Goal: Transaction & Acquisition: Book appointment/travel/reservation

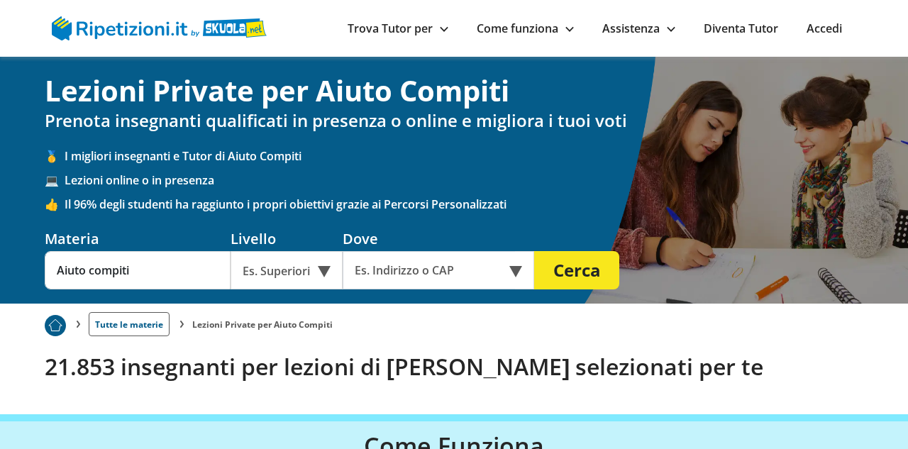
click at [326, 275] on div "Es. Superiori" at bounding box center [287, 270] width 112 height 38
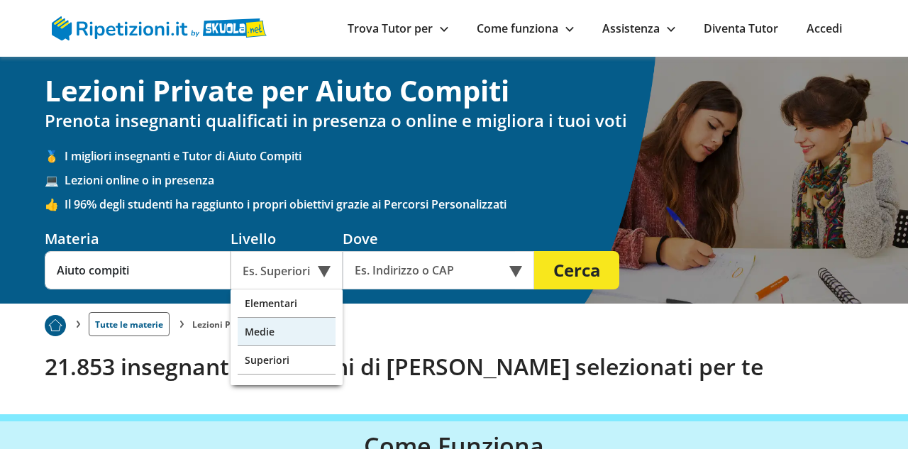
click at [309, 324] on div "Medie" at bounding box center [287, 332] width 98 height 28
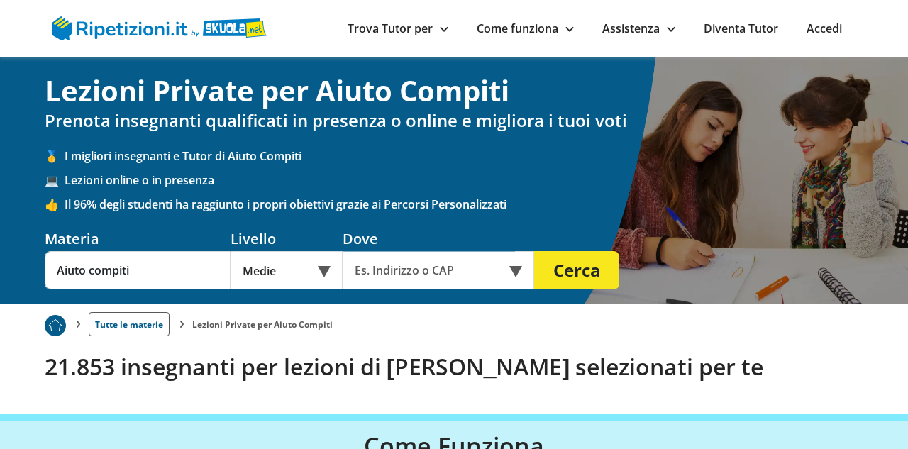
click at [392, 270] on input "text" at bounding box center [429, 270] width 172 height 38
type input "1007"
click at [883, 26] on div "Accedi Trova Tutor per ▲ Città Materie Materie online Obiettivi Percorsi Person…" at bounding box center [454, 28] width 908 height 57
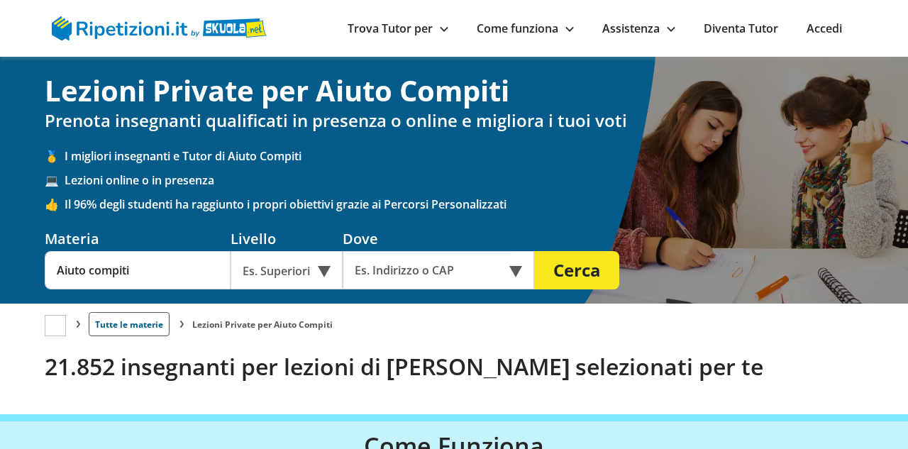
drag, startPoint x: 262, startPoint y: 333, endPoint x: 289, endPoint y: 275, distance: 63.8
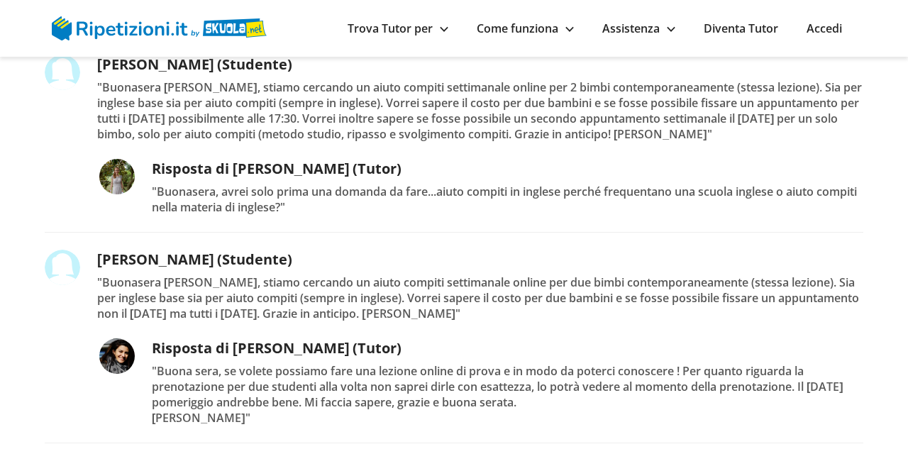
drag, startPoint x: 707, startPoint y: 309, endPoint x: 682, endPoint y: 353, distance: 50.5
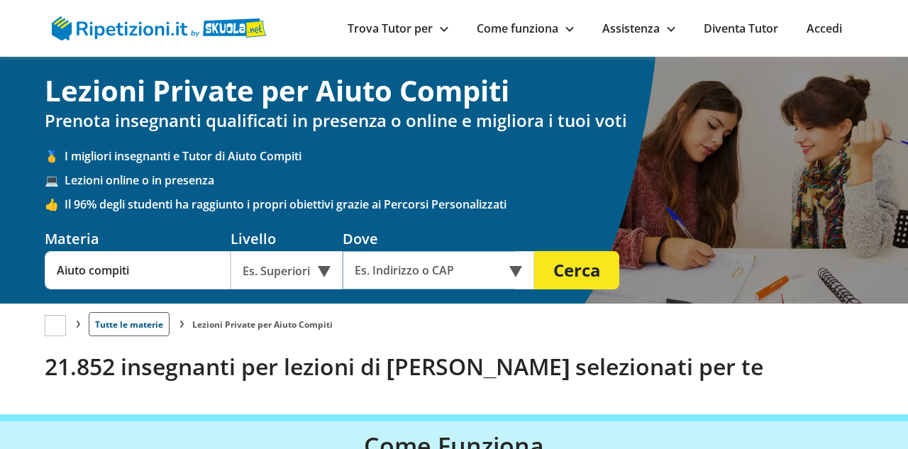
click at [393, 267] on input "text" at bounding box center [429, 270] width 172 height 38
click at [393, 272] on input "text" at bounding box center [429, 270] width 172 height 38
click at [198, 279] on input "Aiuto compiti" at bounding box center [138, 270] width 186 height 38
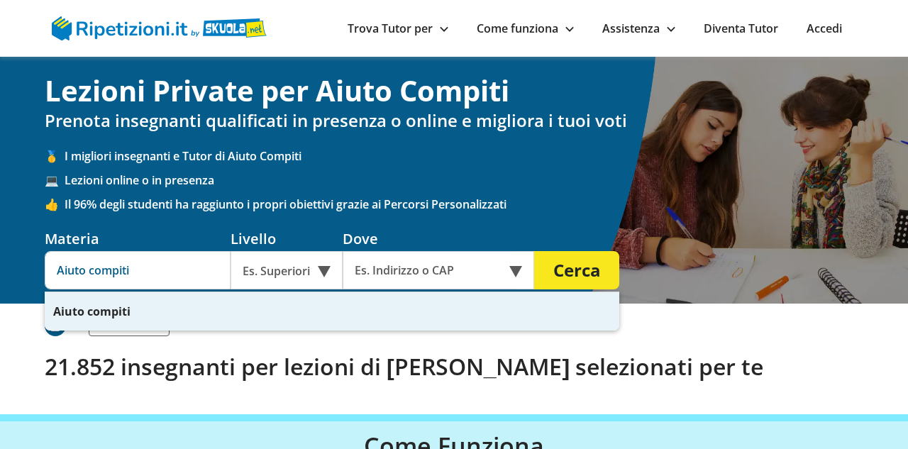
click at [100, 313] on strong "compiti" at bounding box center [108, 312] width 43 height 16
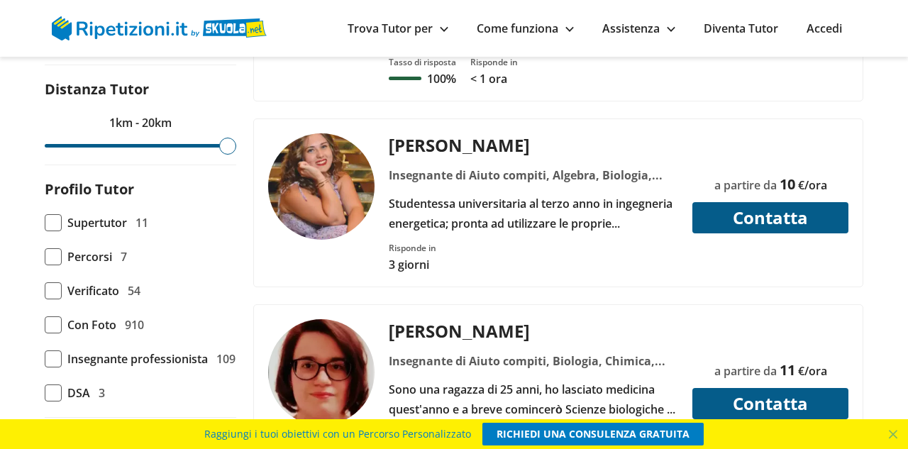
scroll to position [900, 0]
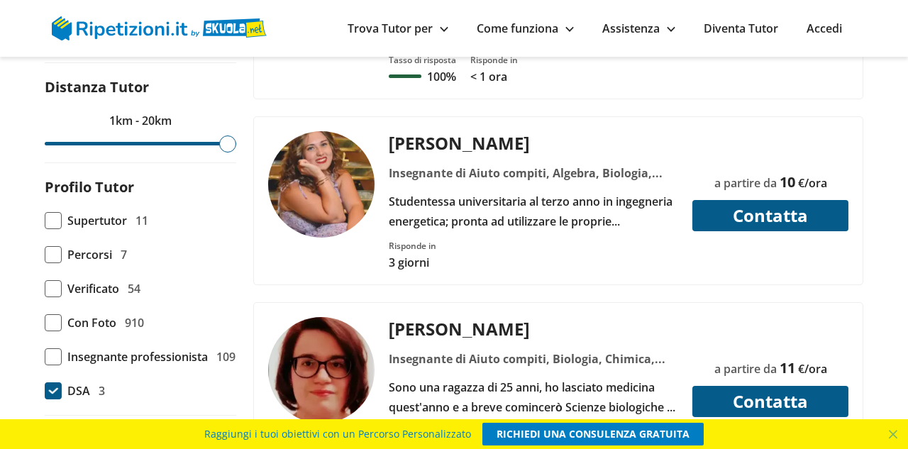
click at [53, 382] on span at bounding box center [53, 390] width 17 height 17
click at [45, 391] on input "DSA 3" at bounding box center [45, 391] width 0 height 0
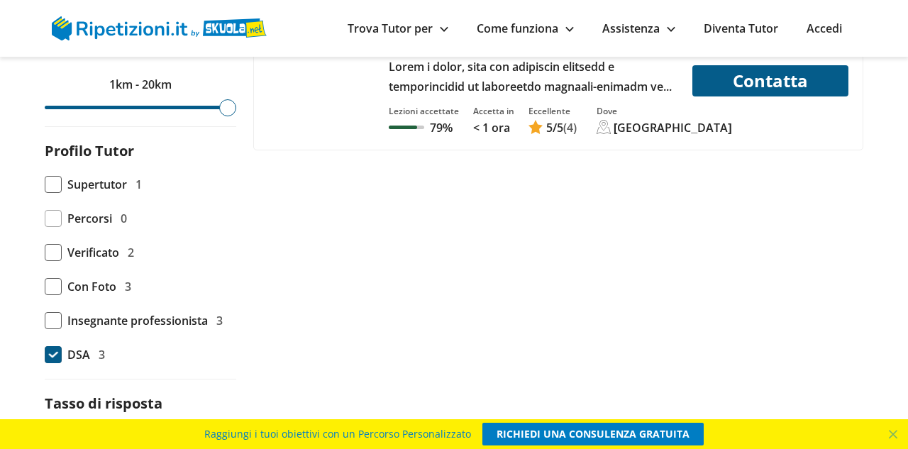
scroll to position [998, 0]
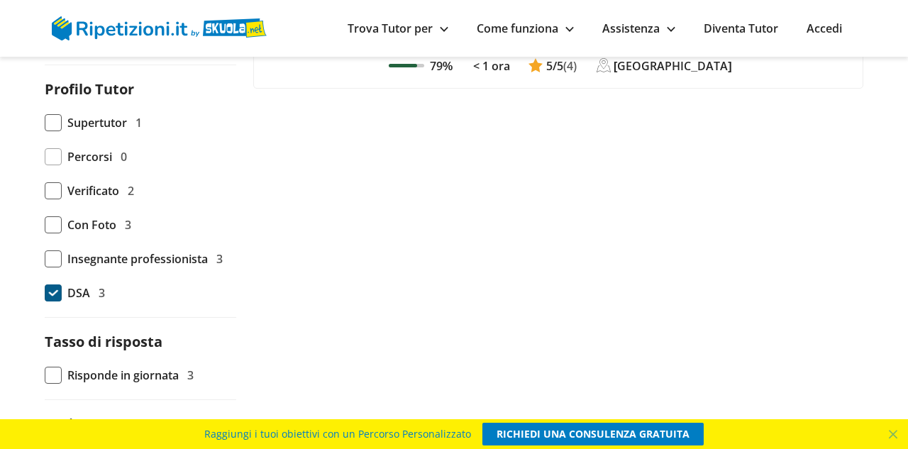
click at [57, 284] on span at bounding box center [53, 292] width 17 height 17
click at [45, 293] on input "DSA 3" at bounding box center [45, 293] width 0 height 0
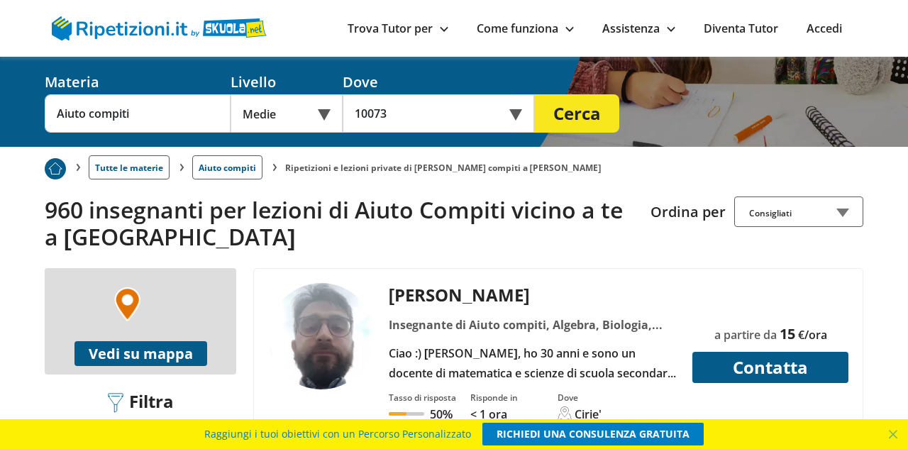
click at [456, 343] on div "Ciao :) mi chiamo Giuseppe, ho 30 anni e sono un docente di matematica e scienz…" at bounding box center [534, 363] width 300 height 40
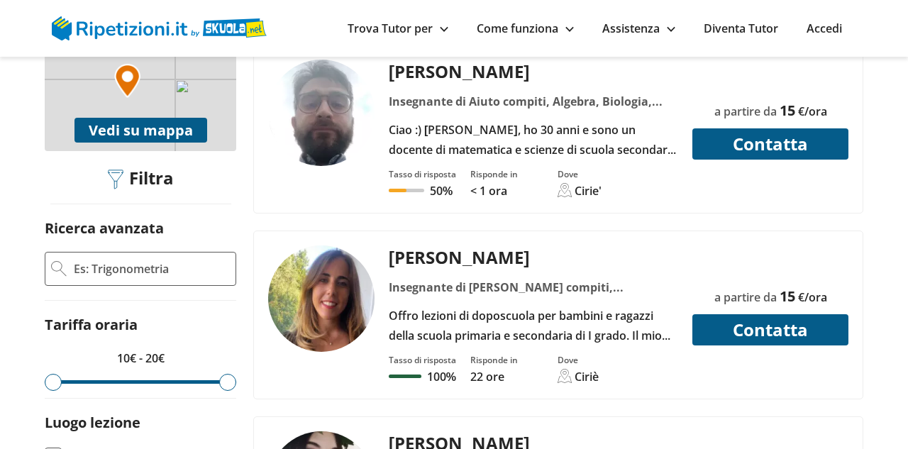
scroll to position [416, 0]
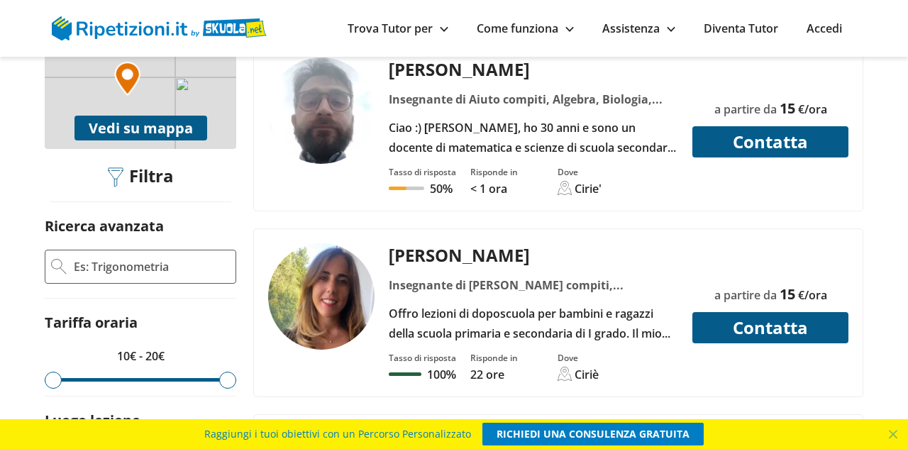
click at [357, 280] on img at bounding box center [321, 296] width 106 height 106
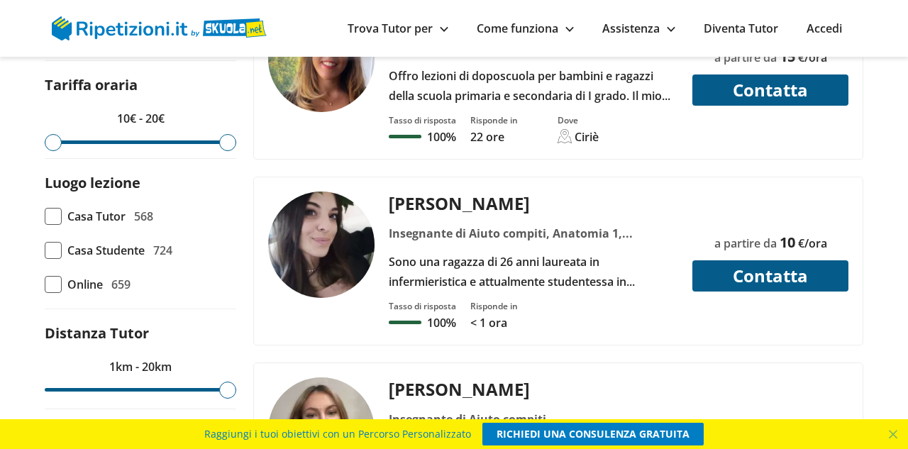
scroll to position [660, 0]
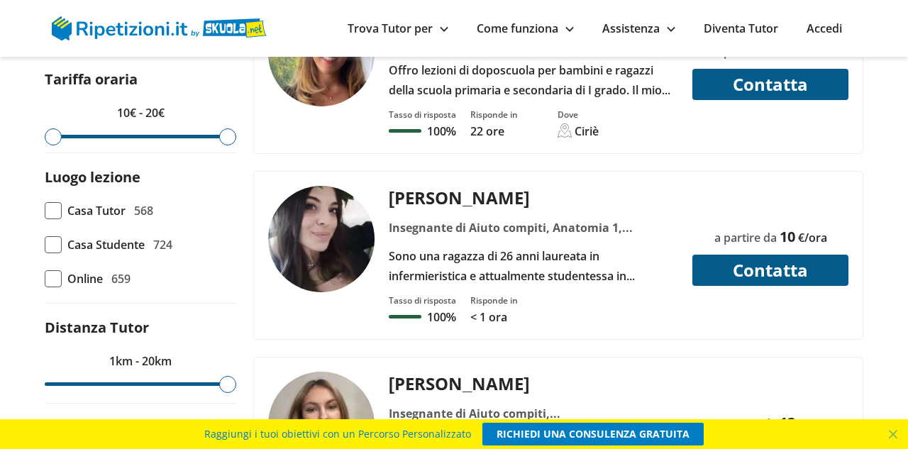
click at [464, 246] on div "Sono una ragazza di 26 anni laureata in infermieristica e attualmente studentes…" at bounding box center [534, 266] width 300 height 40
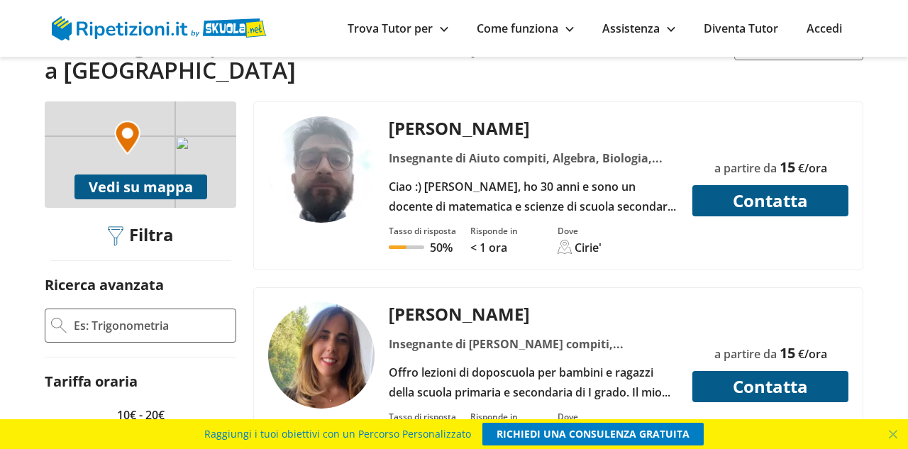
scroll to position [362, 0]
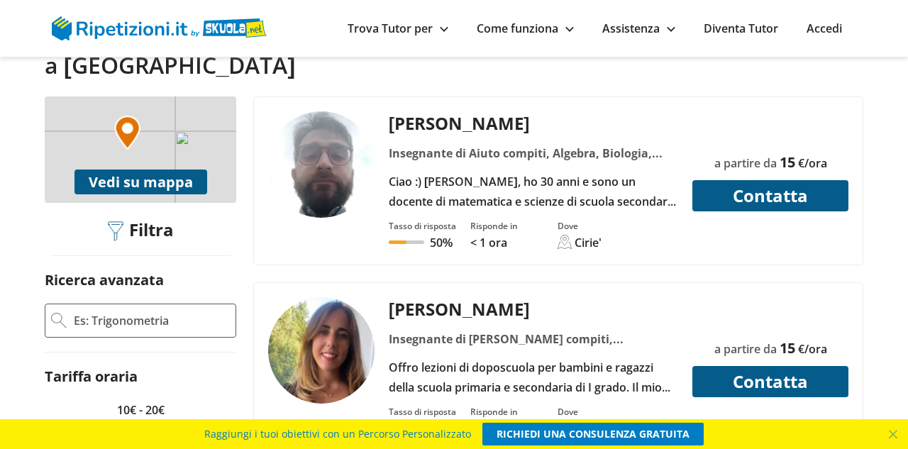
click at [342, 128] on img at bounding box center [321, 164] width 106 height 106
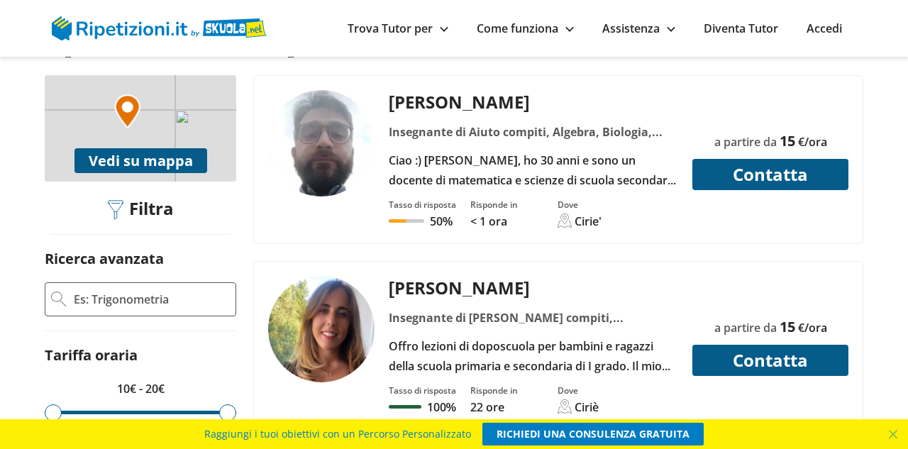
scroll to position [385, 0]
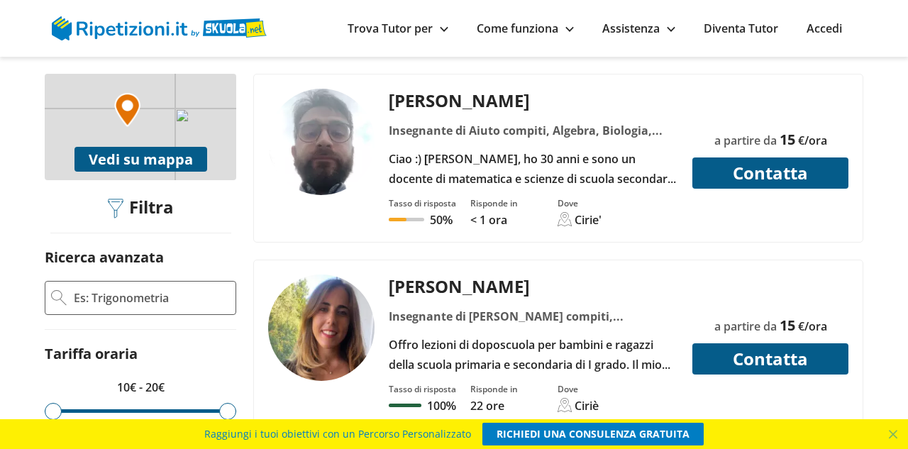
click at [706, 343] on button "Contatta" at bounding box center [770, 358] width 156 height 31
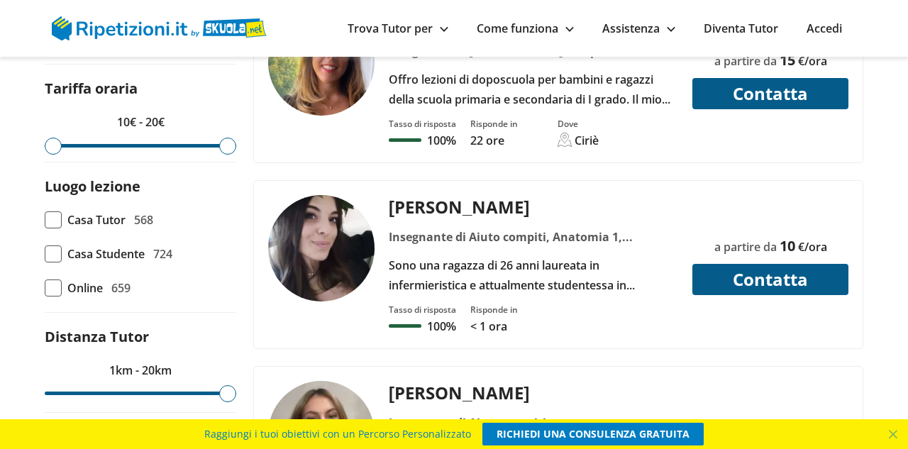
scroll to position [656, 0]
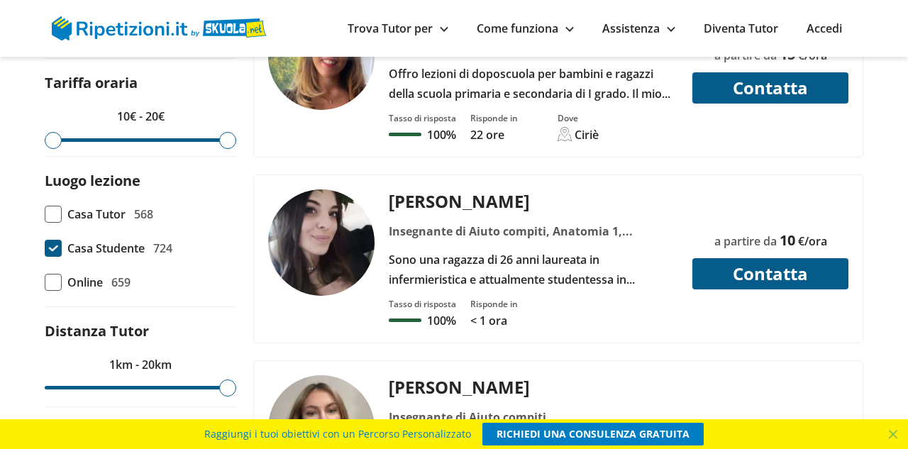
click at [57, 240] on span at bounding box center [53, 248] width 17 height 17
click at [45, 248] on input "Casa Studente 724" at bounding box center [45, 248] width 0 height 0
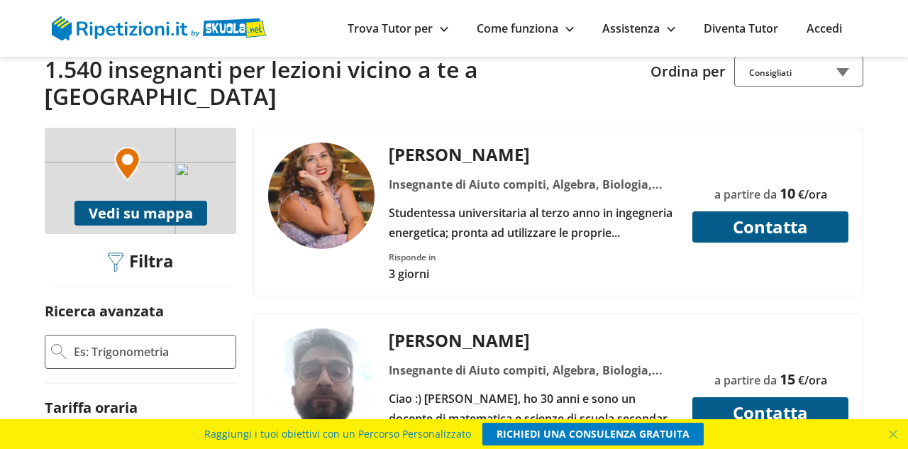
scroll to position [297, 0]
click at [177, 201] on button "Vedi su mappa" at bounding box center [140, 213] width 133 height 25
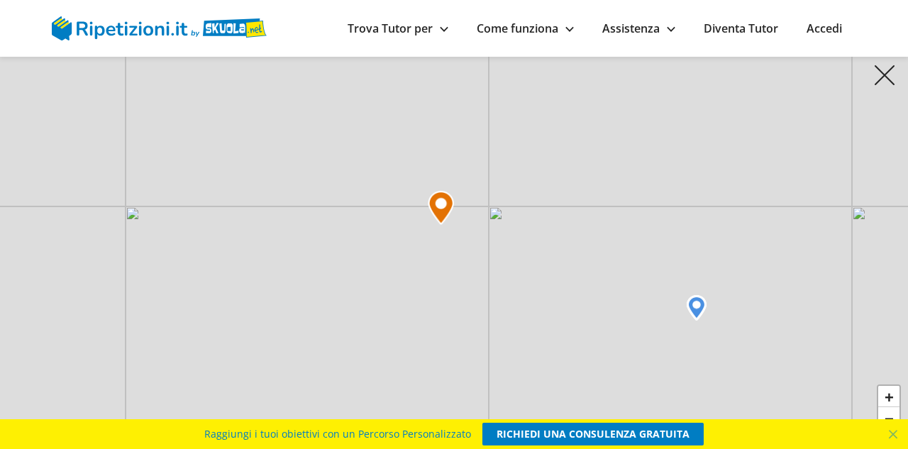
click at [446, 214] on img at bounding box center [441, 208] width 26 height 34
click at [441, 204] on img at bounding box center [441, 208] width 26 height 34
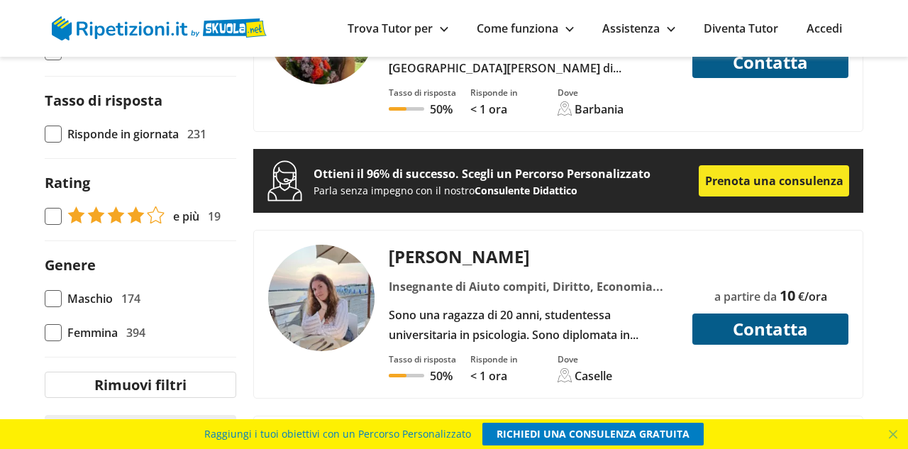
scroll to position [1241, 0]
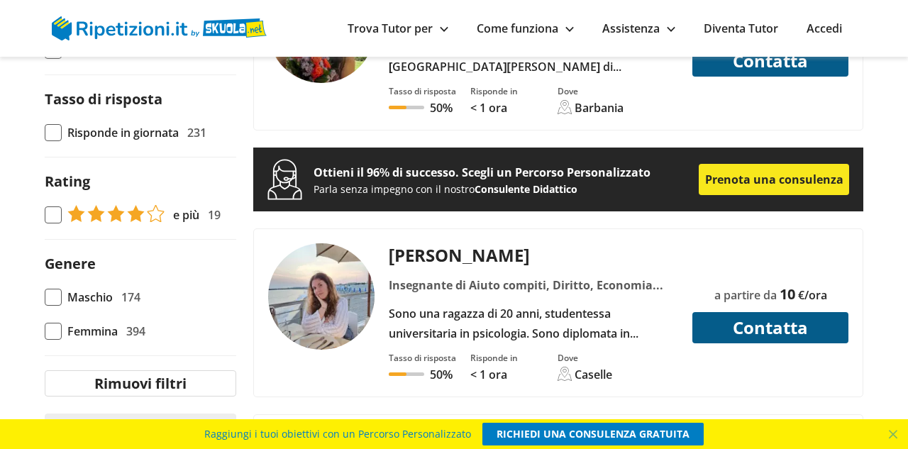
click at [139, 205] on img at bounding box center [115, 213] width 97 height 17
click at [45, 215] on input "e più 19" at bounding box center [45, 215] width 0 height 0
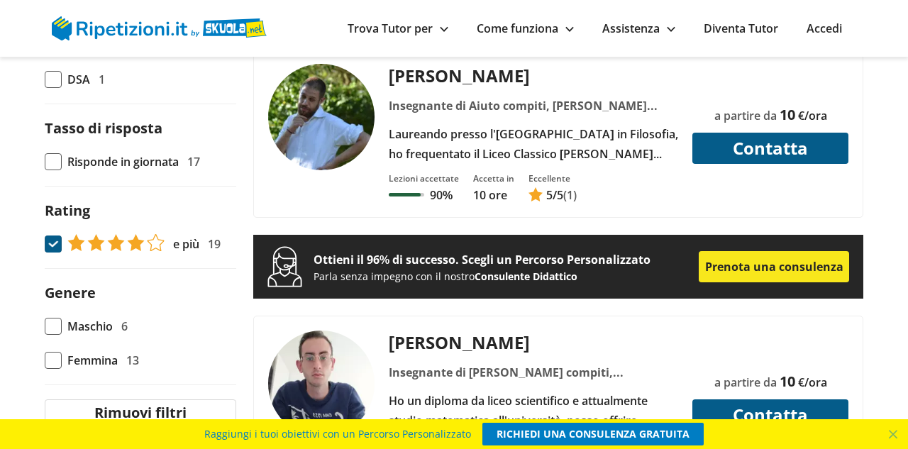
scroll to position [1214, 0]
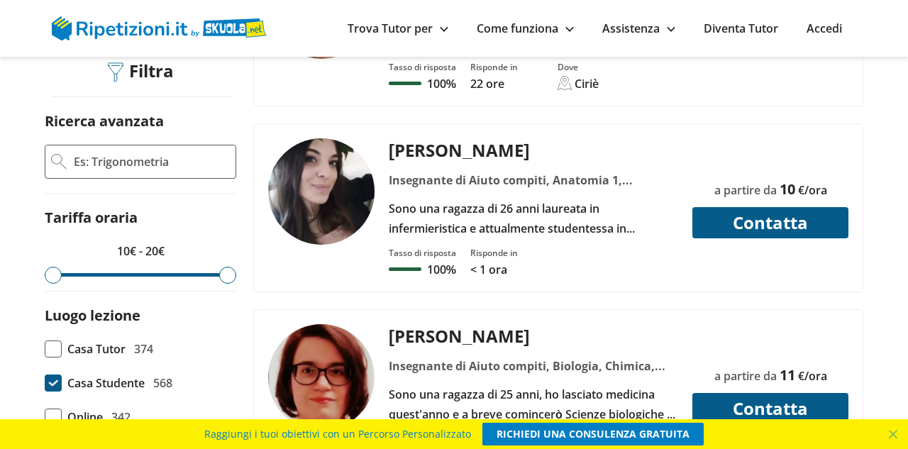
scroll to position [518, 0]
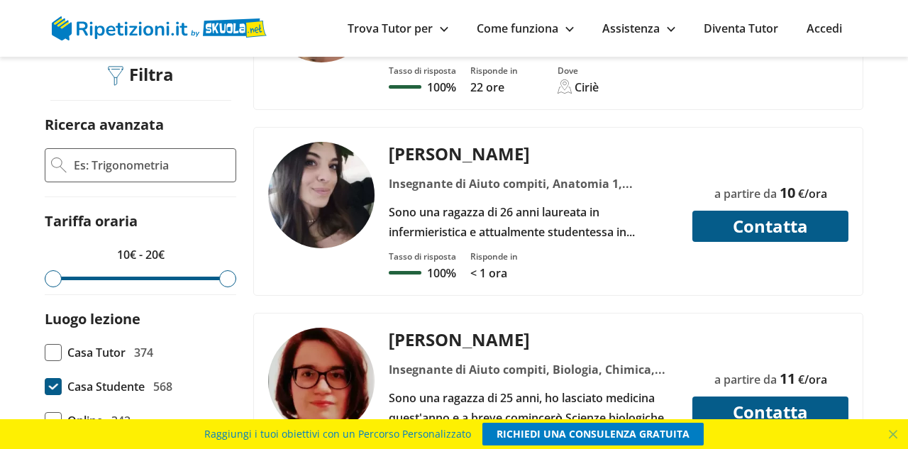
click at [54, 378] on span at bounding box center [53, 386] width 17 height 17
click at [45, 387] on input "Casa Studente 568" at bounding box center [45, 387] width 0 height 0
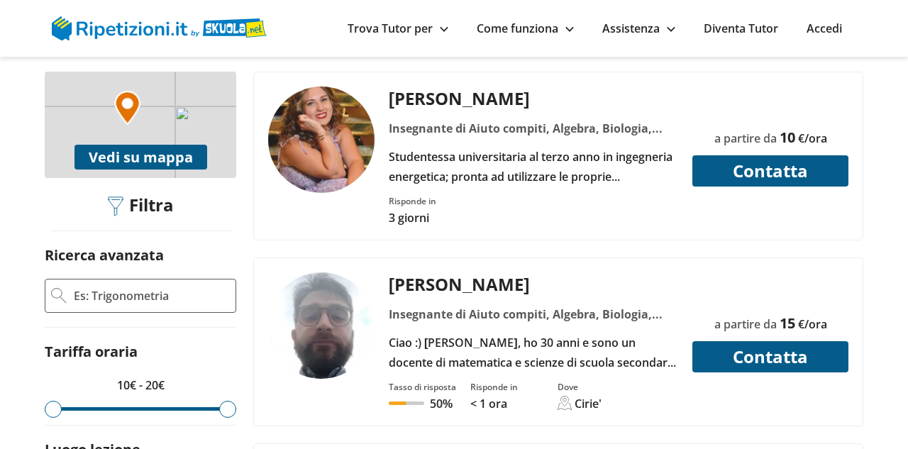
scroll to position [399, 0]
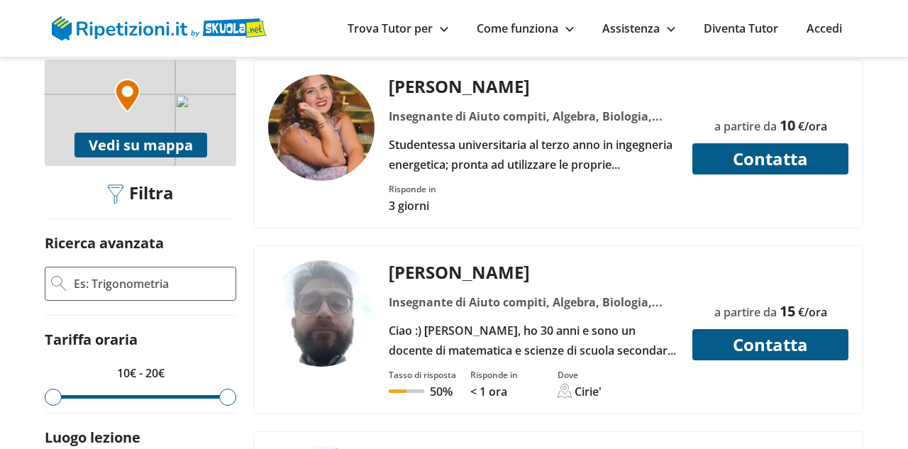
click at [441, 260] on div "Giuseppe R." at bounding box center [534, 271] width 300 height 23
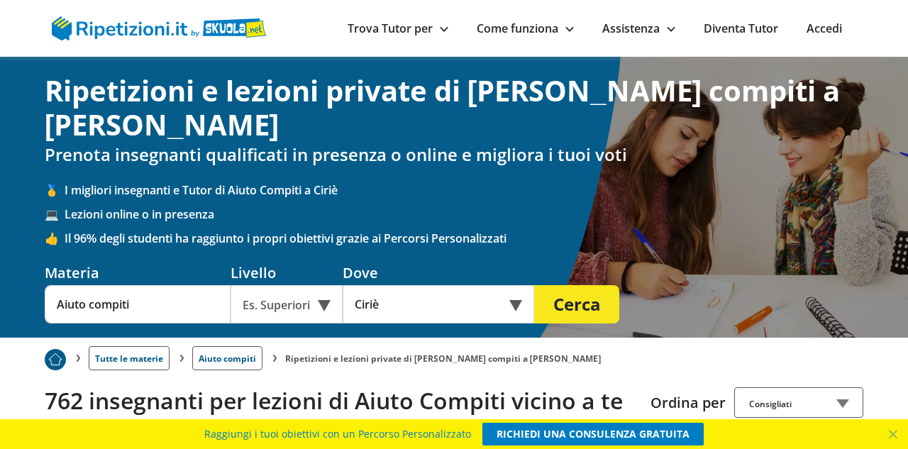
scroll to position [0, 0]
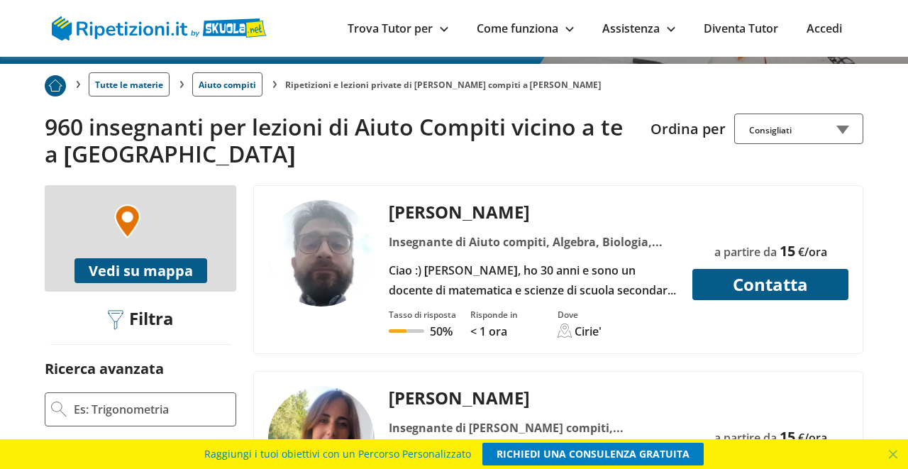
scroll to position [288, 0]
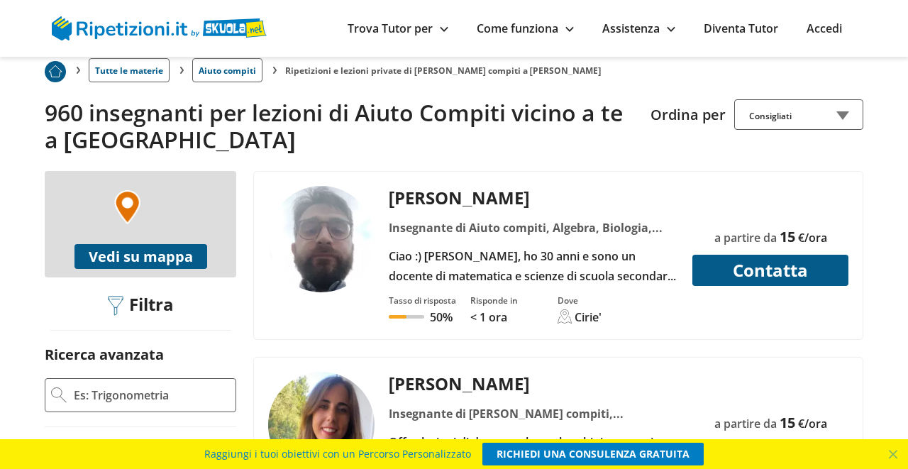
click at [514, 246] on div "Ciao :) mi chiamo Giuseppe, ho 30 anni e sono un docente di matematica e scienz…" at bounding box center [534, 266] width 300 height 40
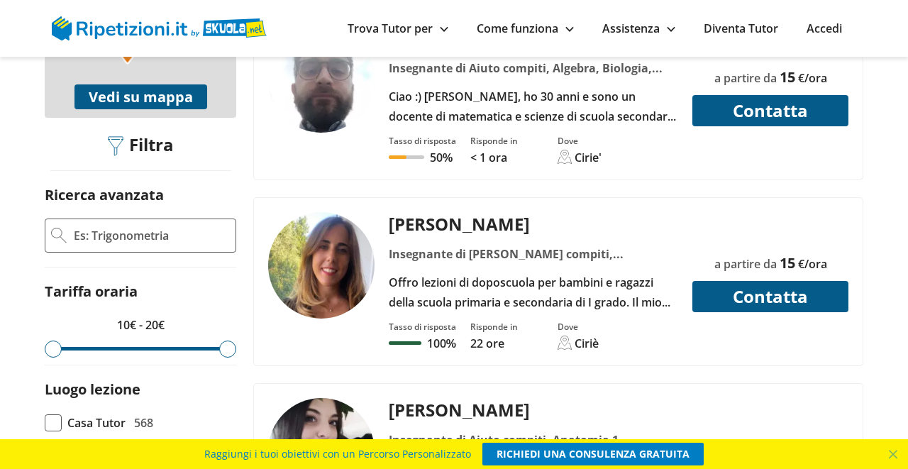
scroll to position [448, 0]
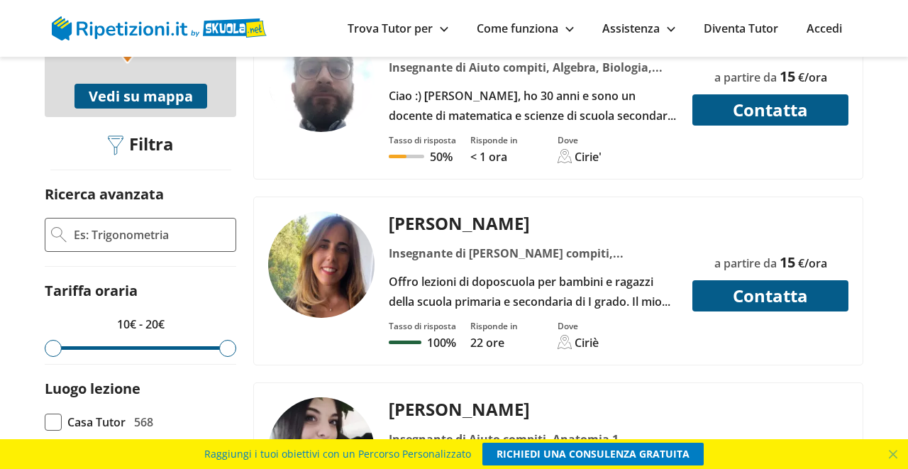
click at [431, 272] on div "Offro lezioni di doposcuola per bambini e ragazzi della scuola primaria e secon…" at bounding box center [534, 292] width 300 height 40
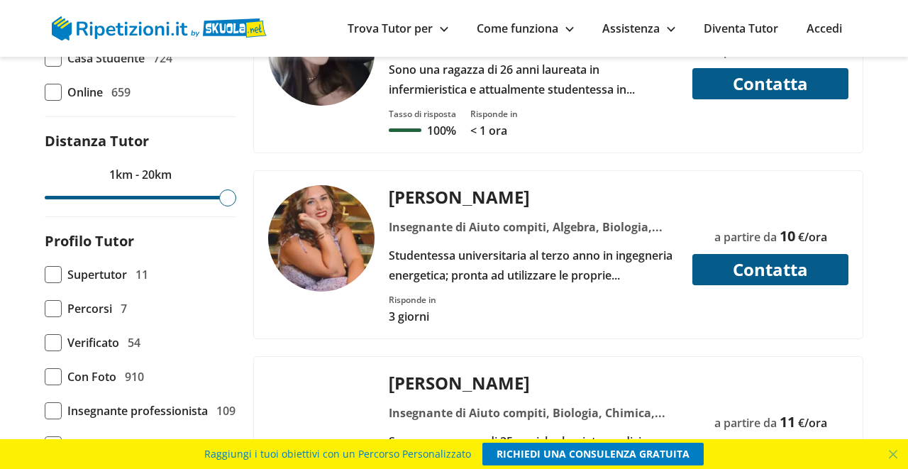
scroll to position [819, 0]
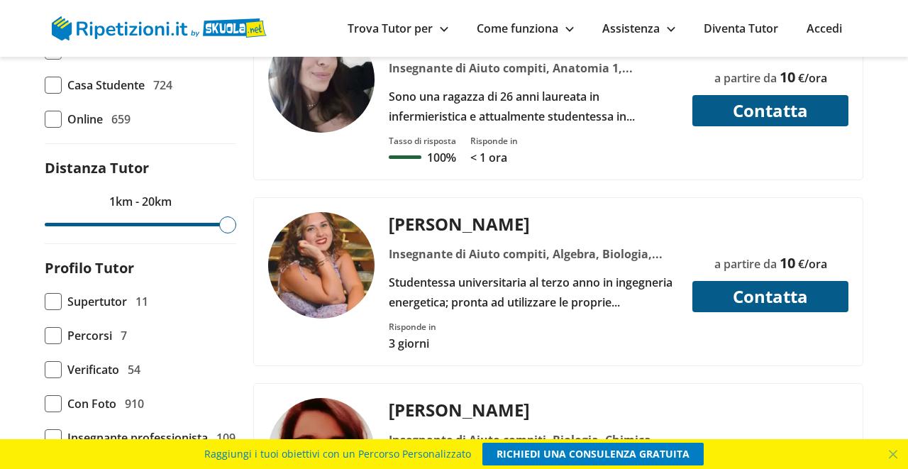
click at [445, 244] on div "Insegnante di Aiuto compiti, Algebra, Biologia, Chimica, Filosofia, Geometria, …" at bounding box center [534, 254] width 300 height 20
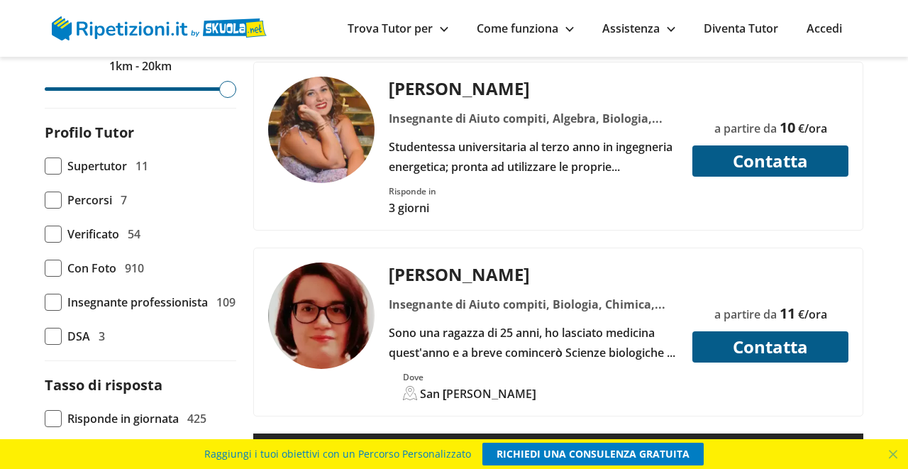
scroll to position [948, 0]
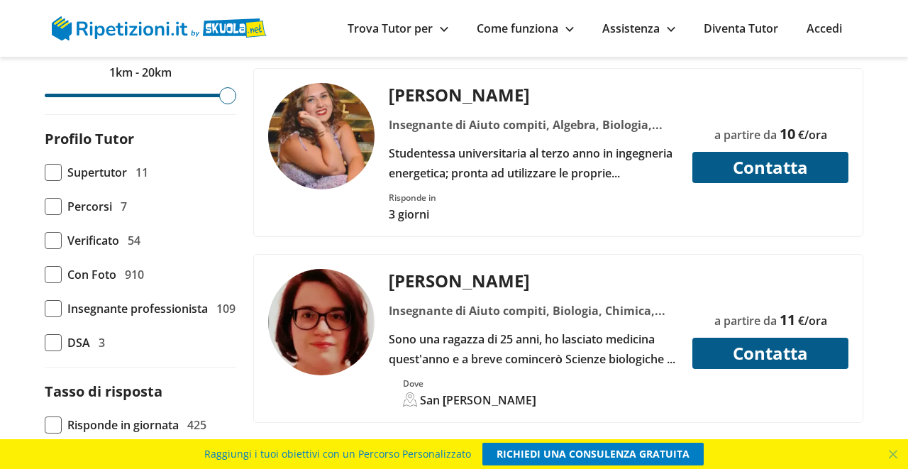
click at [437, 301] on div "Insegnante di Aiuto compiti, Biologia, Chimica, Fisica, Matematica, Office, Sci…" at bounding box center [534, 311] width 300 height 20
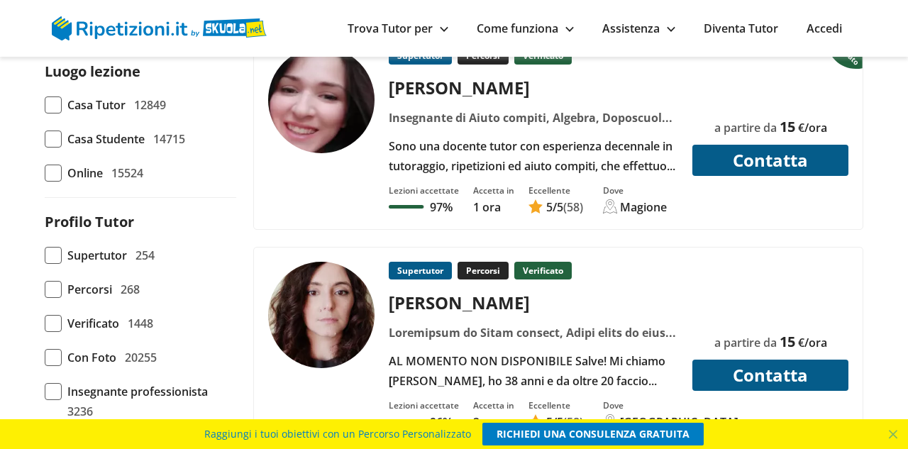
scroll to position [609, 0]
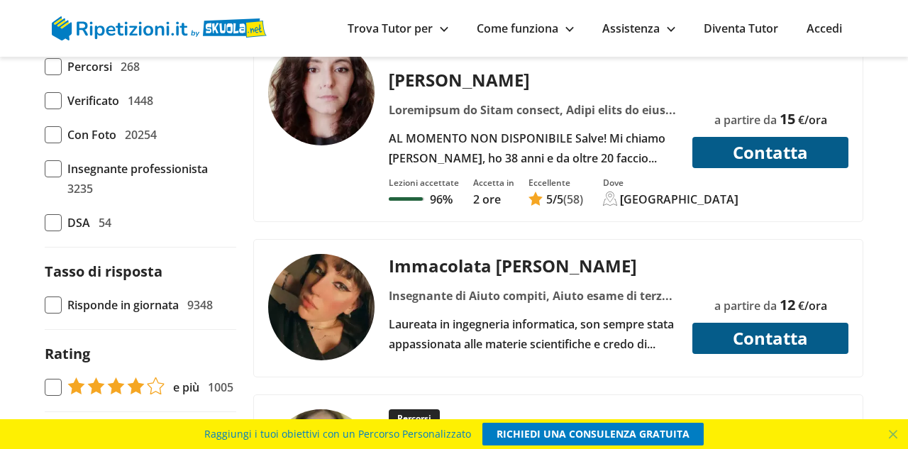
scroll to position [834, 0]
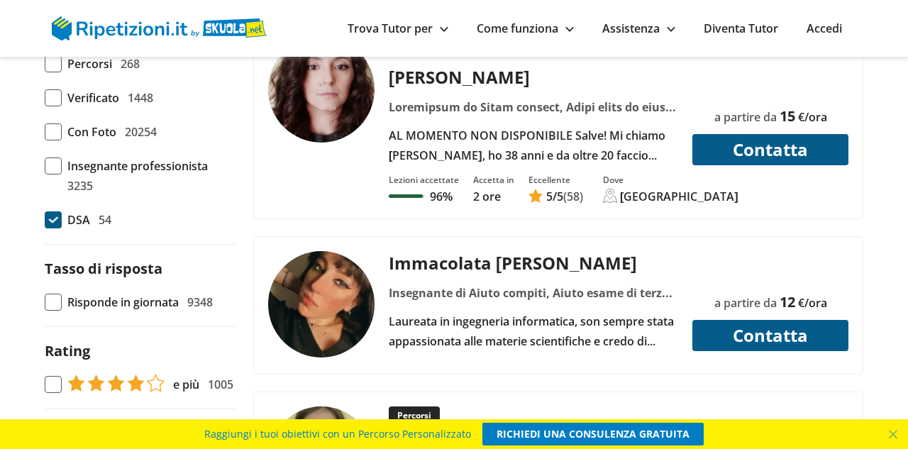
click at [54, 220] on span at bounding box center [53, 219] width 17 height 17
click at [45, 220] on input "DSA 54" at bounding box center [45, 220] width 0 height 0
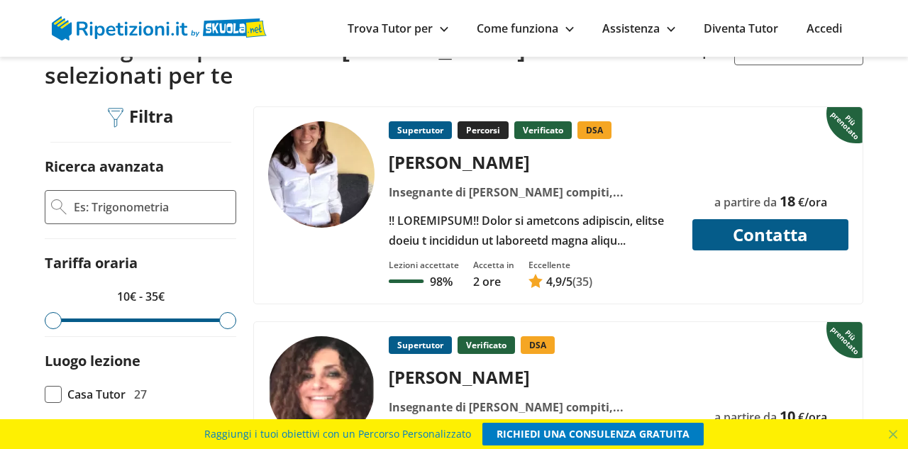
scroll to position [321, 0]
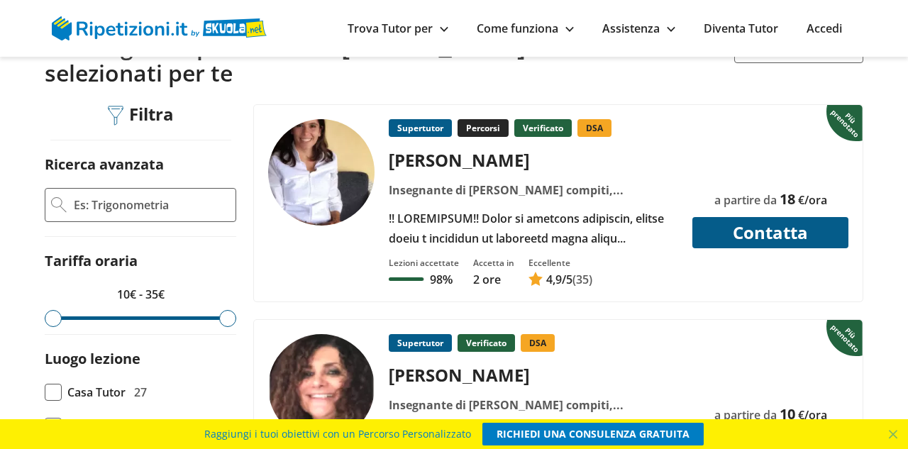
click at [147, 203] on input "Ricerca avanzata" at bounding box center [150, 204] width 157 height 21
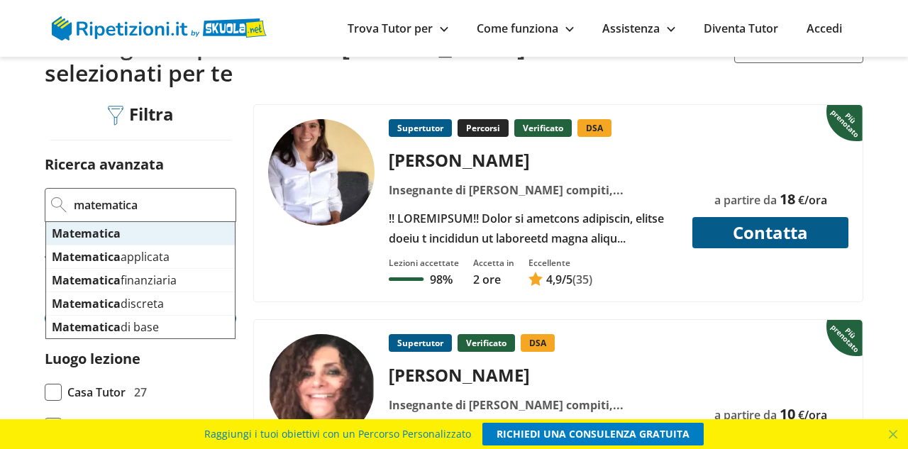
click at [70, 231] on mark "Matematica" at bounding box center [86, 234] width 69 height 16
type input "Matematica"
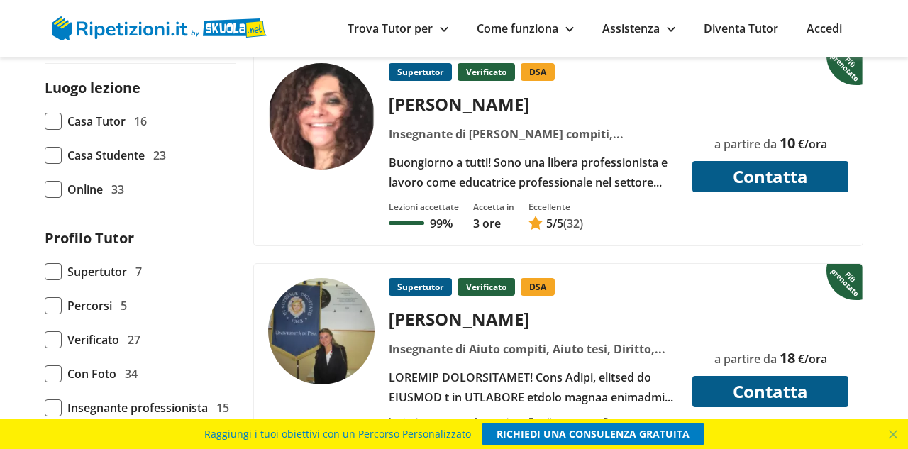
scroll to position [592, 0]
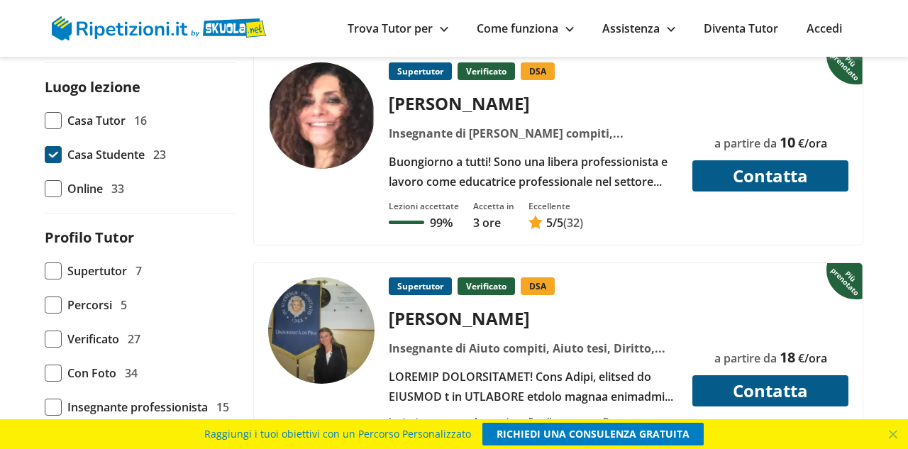
click at [50, 157] on span at bounding box center [53, 154] width 17 height 17
click at [45, 155] on input "Casa Studente 23" at bounding box center [45, 155] width 0 height 0
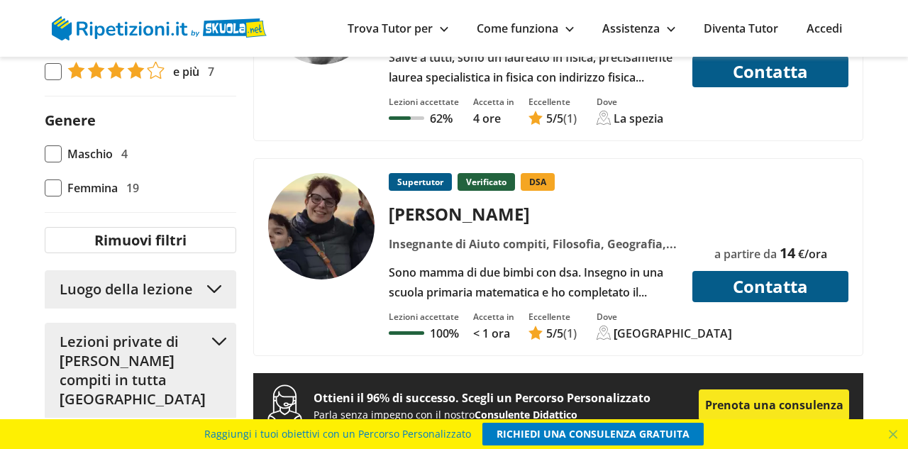
scroll to position [1124, 0]
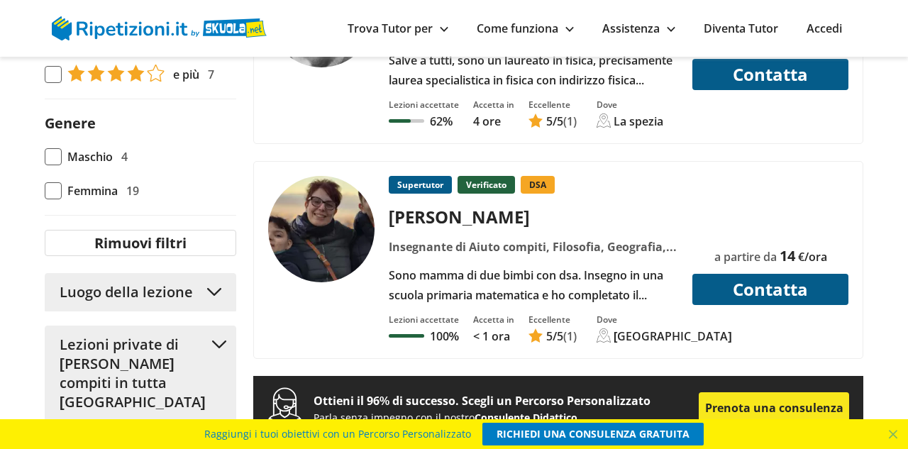
click at [212, 289] on button "Luogo della lezione" at bounding box center [141, 292] width 192 height 38
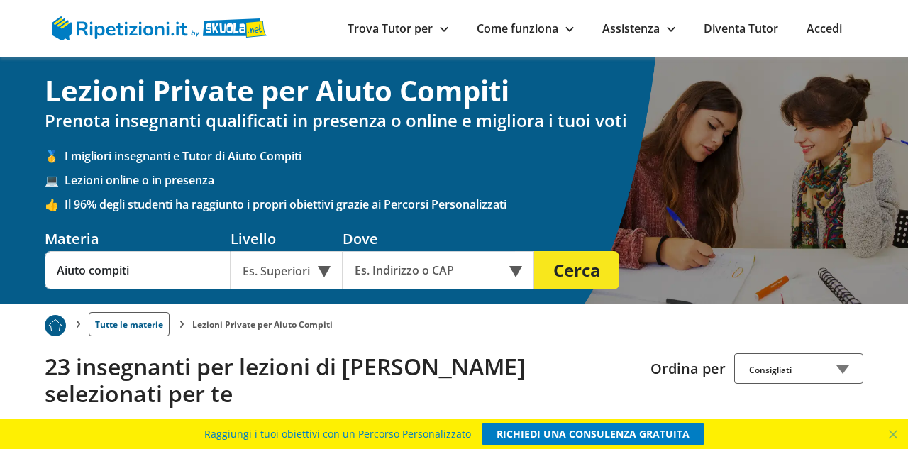
scroll to position [3, 0]
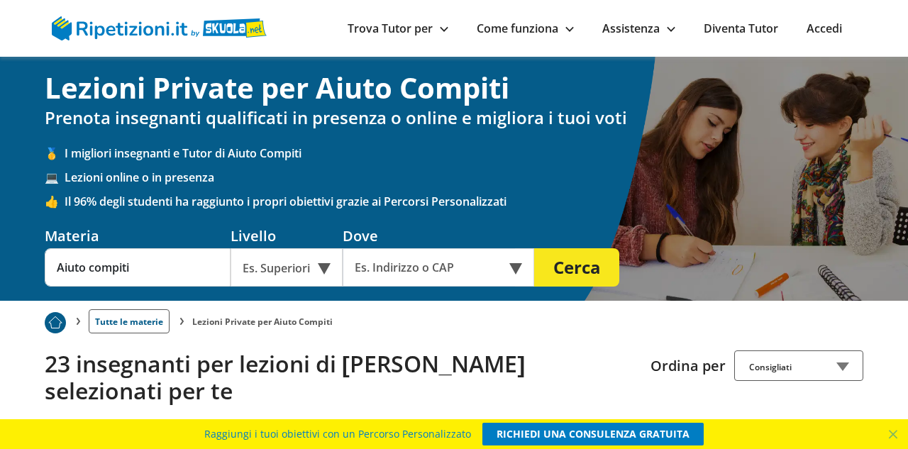
click at [422, 28] on link "Trova Tutor per" at bounding box center [398, 29] width 101 height 16
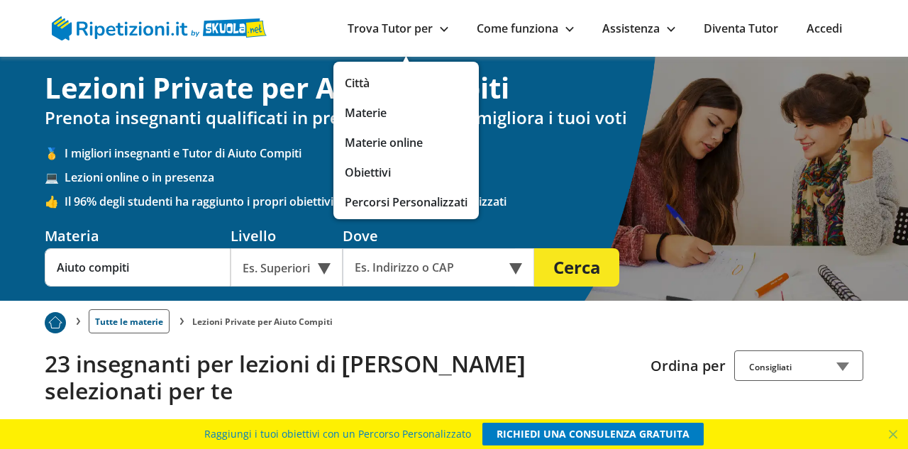
click at [349, 86] on link "Città" at bounding box center [406, 83] width 123 height 20
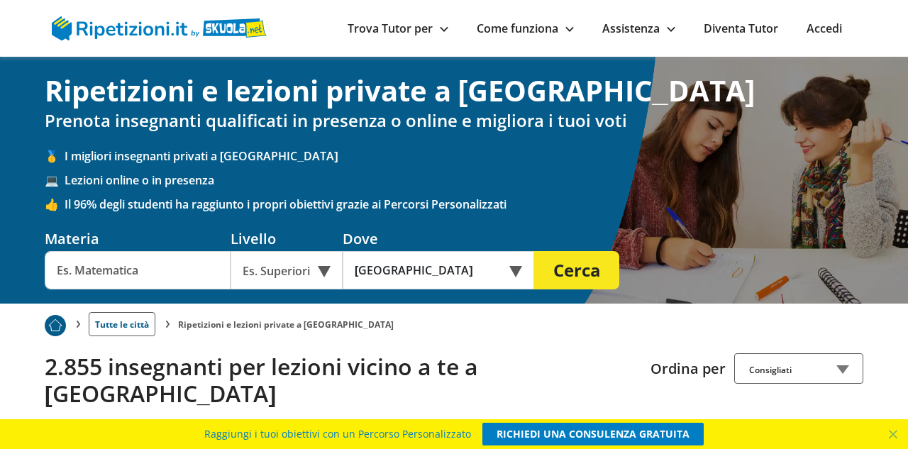
click at [320, 273] on div "Es. Superiori" at bounding box center [287, 270] width 112 height 38
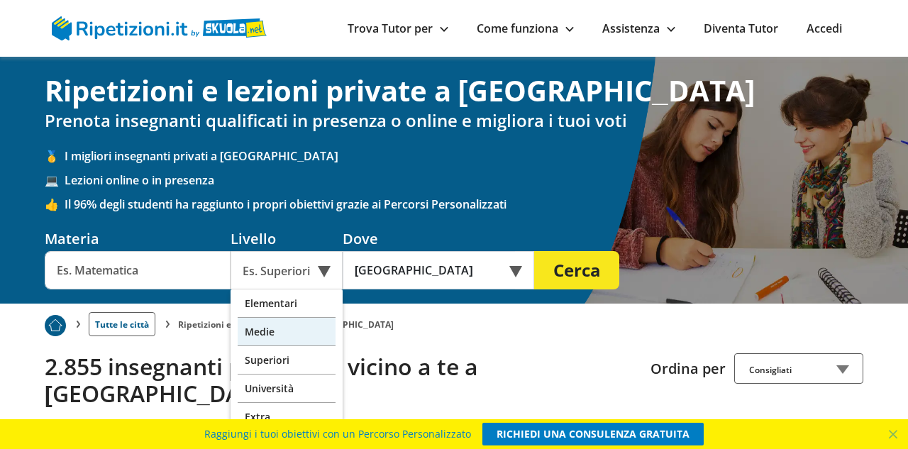
click at [296, 331] on div "Medie" at bounding box center [287, 332] width 98 height 28
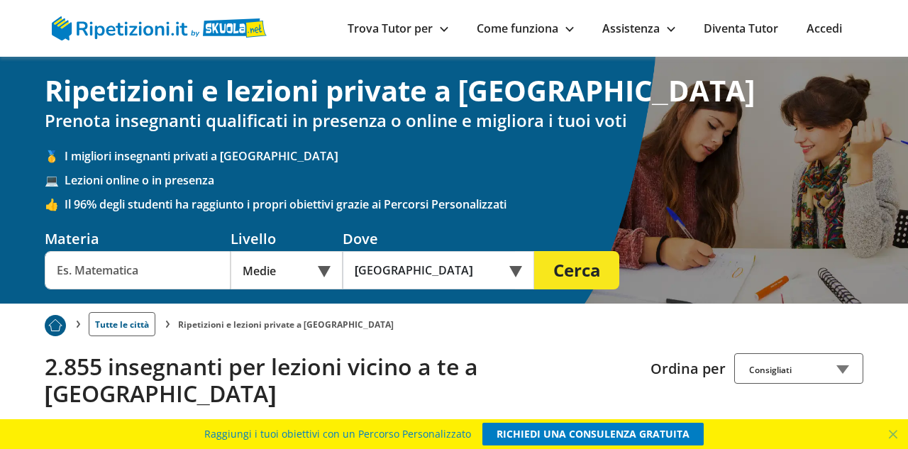
click at [515, 276] on div "Online o in presenza" at bounding box center [439, 270] width 192 height 38
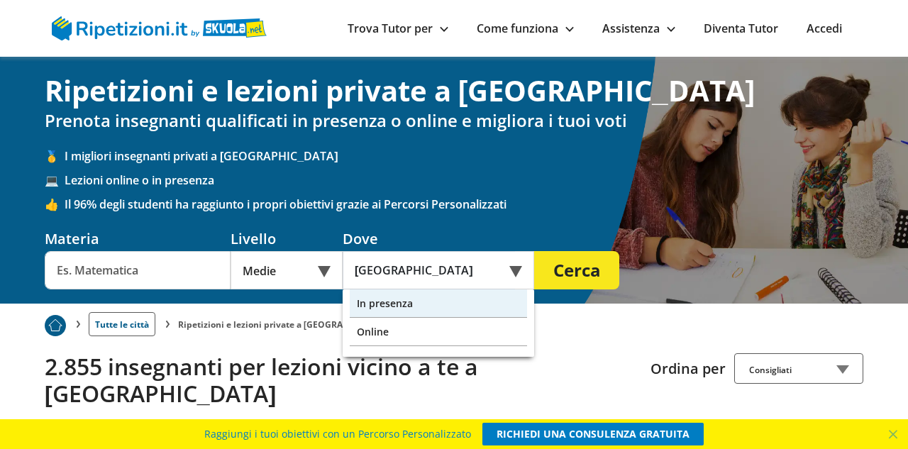
click at [428, 306] on div "In presenza" at bounding box center [438, 303] width 177 height 28
